Goal: Information Seeking & Learning: Learn about a topic

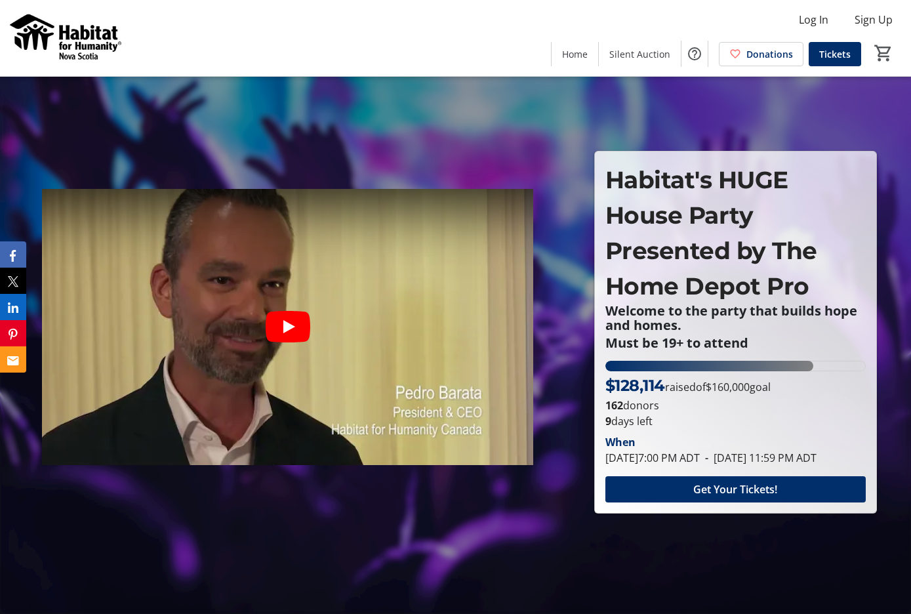
scroll to position [20, 0]
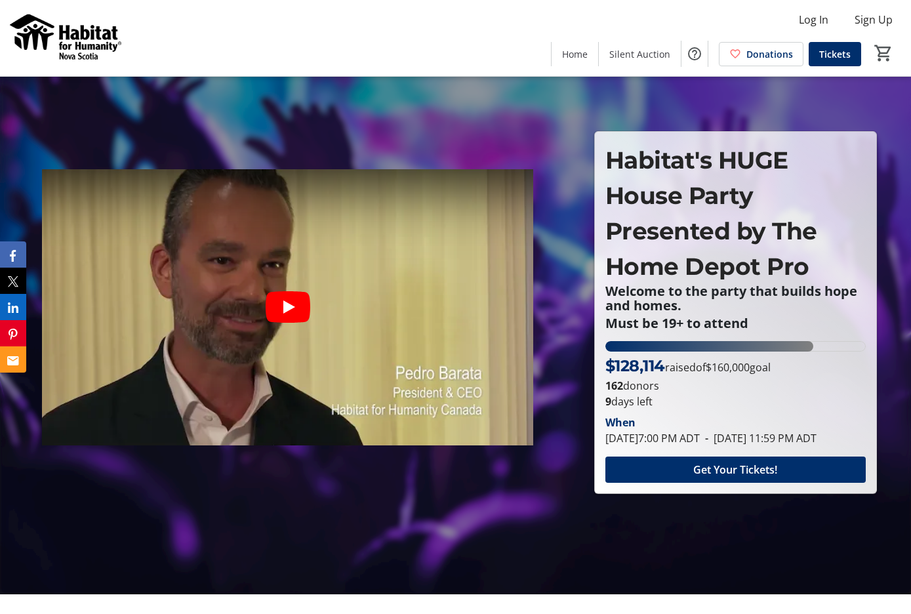
click at [85, 33] on img at bounding box center [66, 38] width 117 height 66
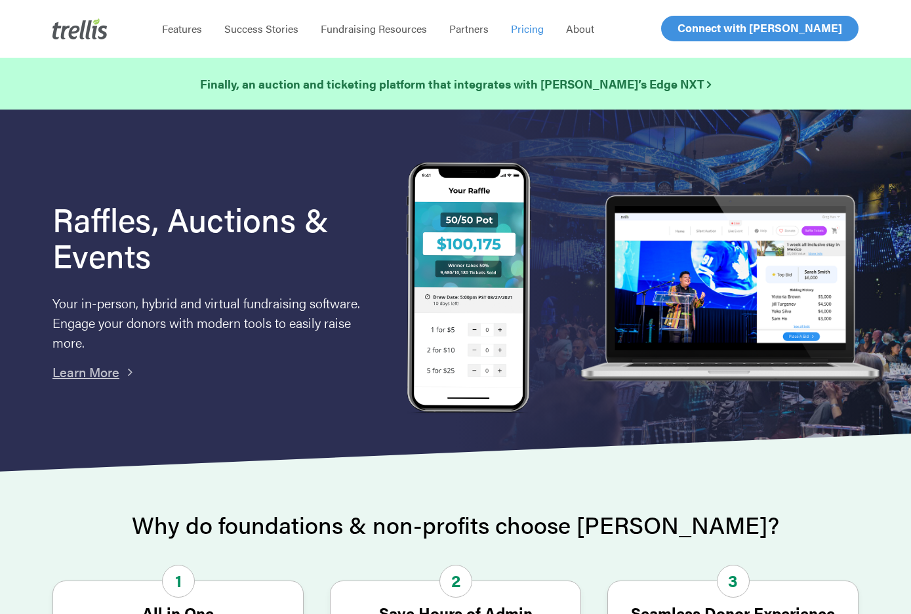
click at [539, 25] on span "Pricing" at bounding box center [527, 28] width 33 height 15
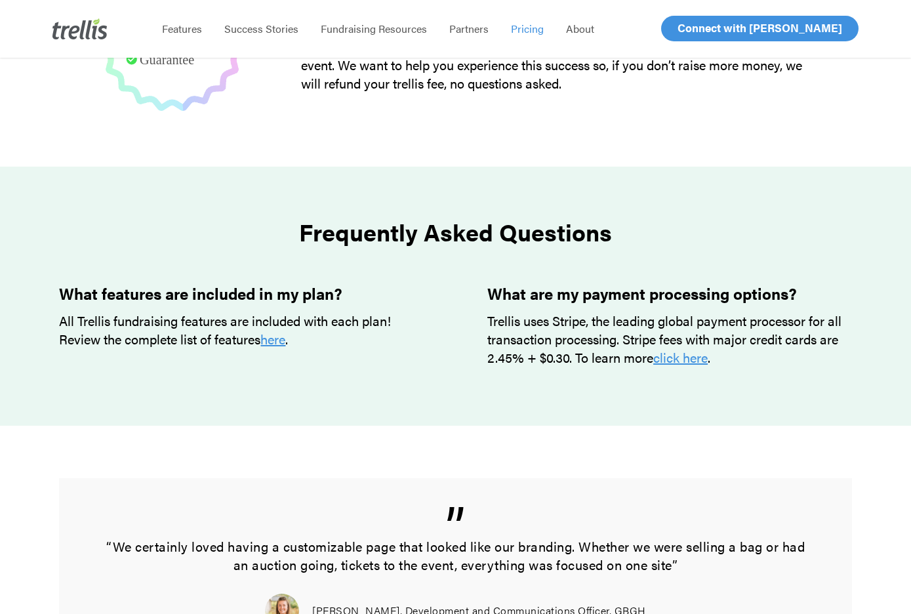
scroll to position [990, 0]
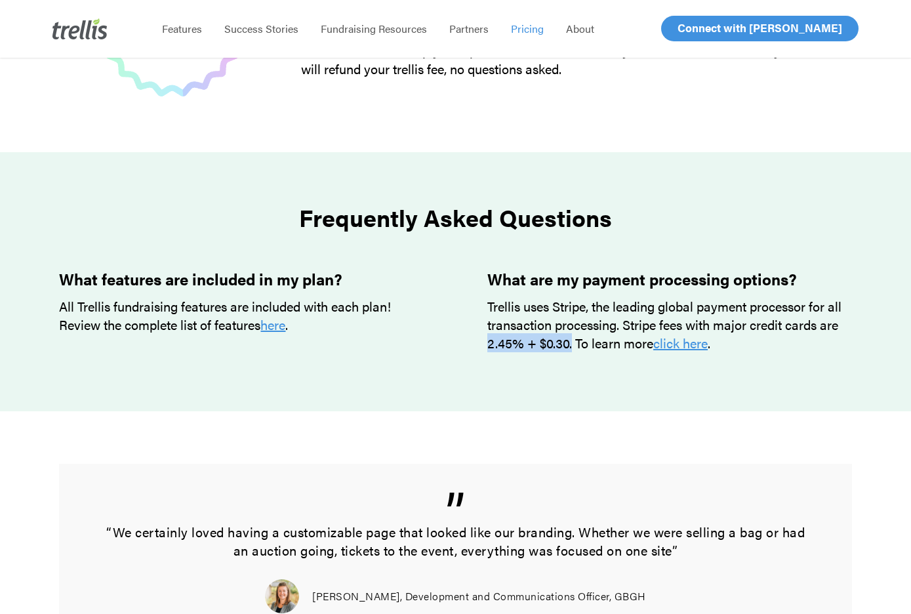
drag, startPoint x: 485, startPoint y: 342, endPoint x: 571, endPoint y: 343, distance: 86.6
click at [571, 343] on div "What are my payment processing options? Trellis uses Stripe, the leading global…" at bounding box center [658, 330] width 388 height 121
copy p "2.45% + $0.30."
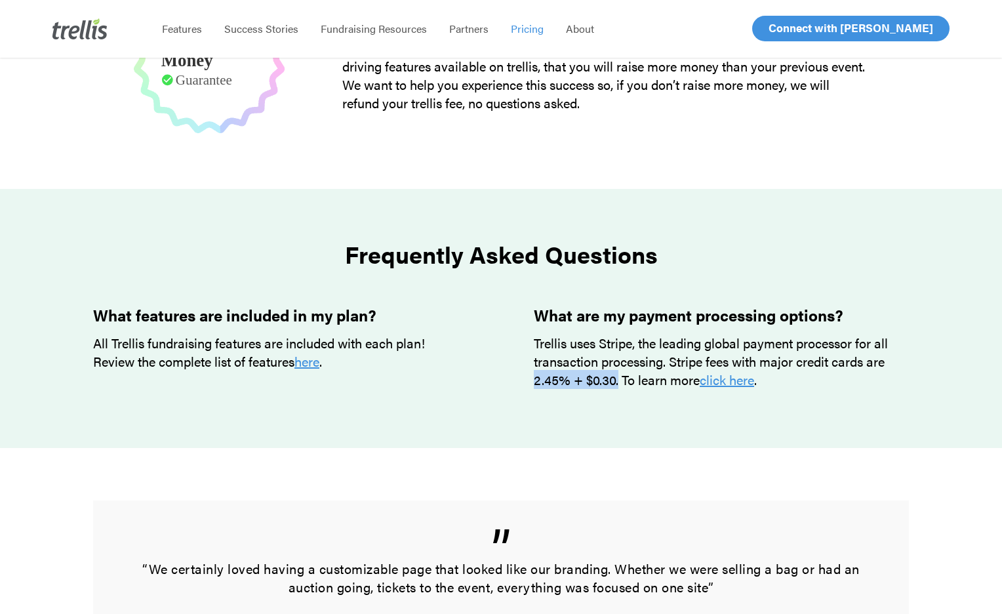
scroll to position [954, 0]
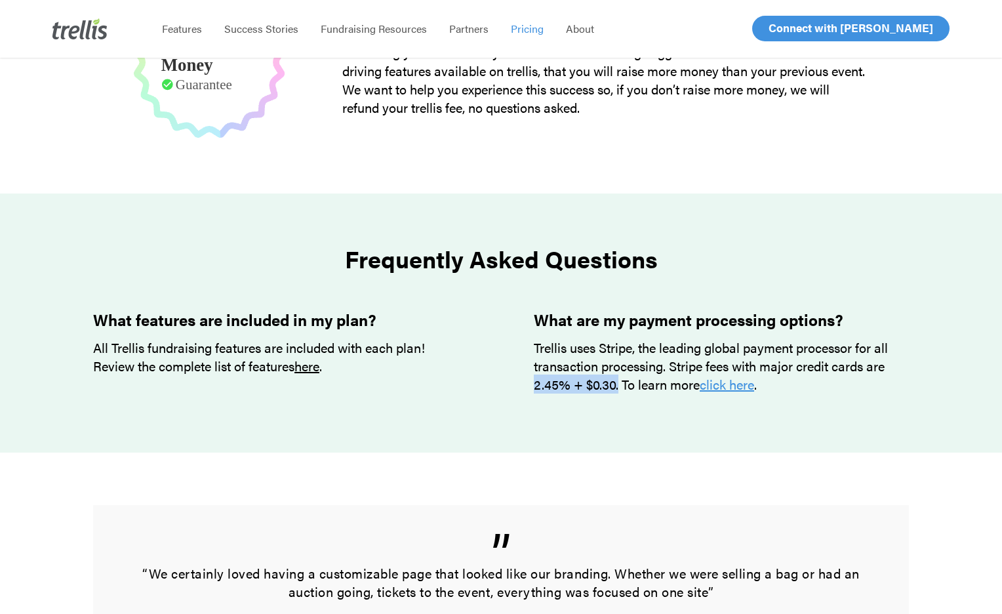
click at [317, 369] on link "here" at bounding box center [307, 365] width 25 height 19
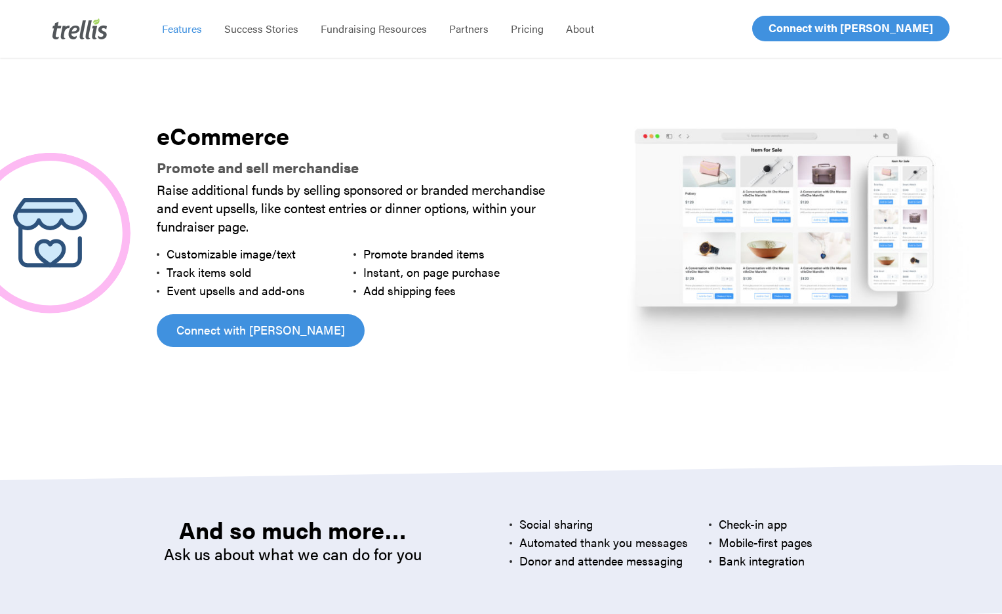
scroll to position [3460, 0]
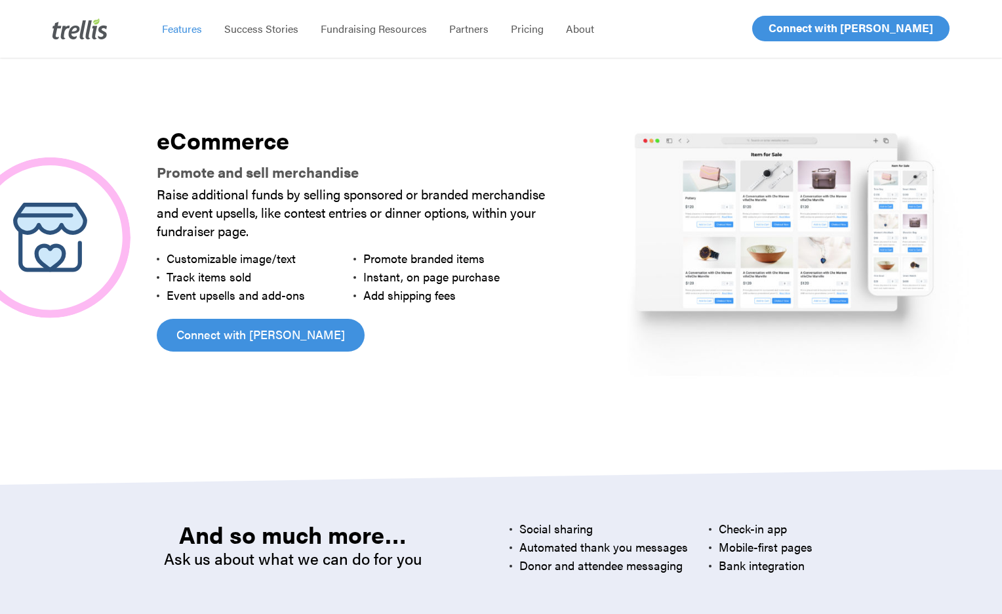
click at [363, 184] on span "Raise additional funds by selling sponsored or branded merchandise and event up…" at bounding box center [351, 212] width 388 height 56
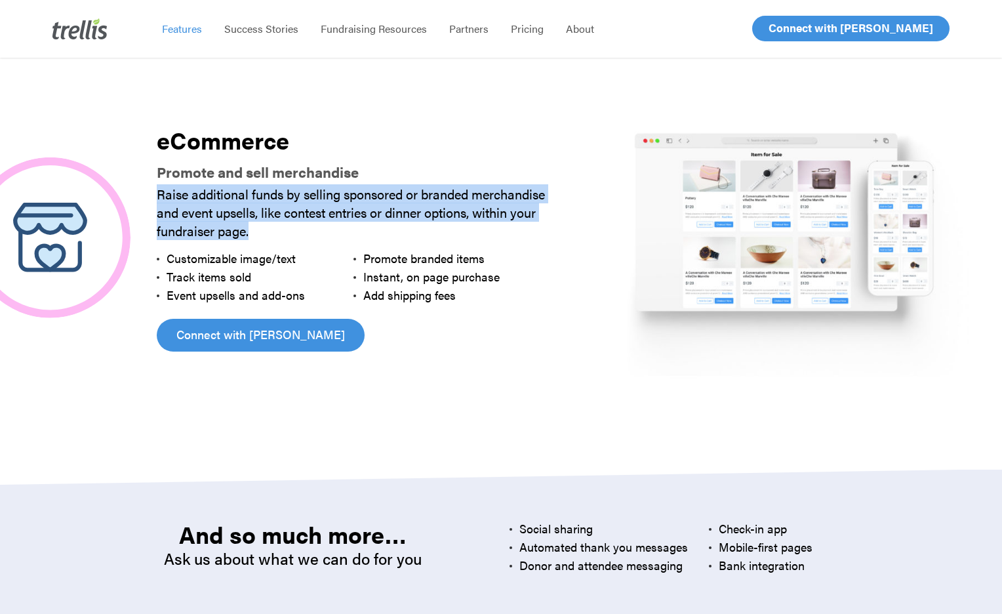
click at [363, 184] on span "Raise additional funds by selling sponsored or branded merchandise and event up…" at bounding box center [351, 212] width 388 height 56
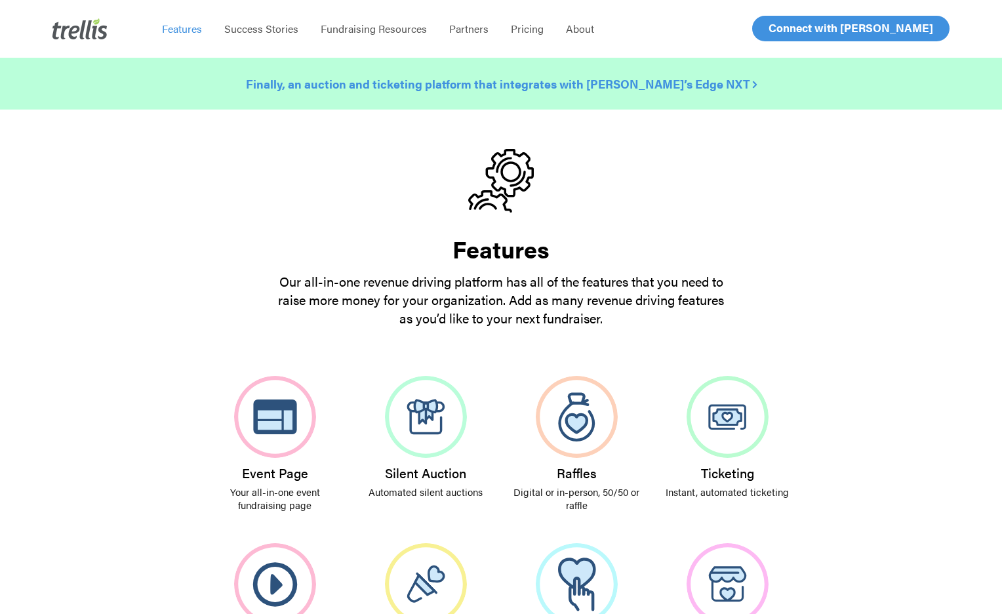
scroll to position [0, 0]
